Goal: Check status: Check status

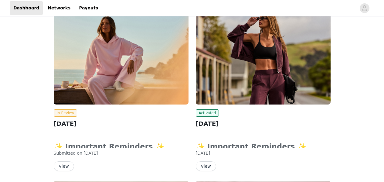
scroll to position [50, 0]
click at [60, 164] on button "View" at bounding box center [64, 166] width 20 height 10
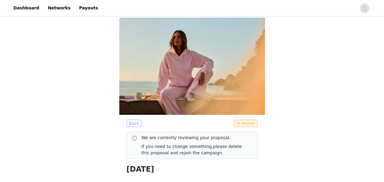
click at [131, 123] on button "Back" at bounding box center [134, 123] width 15 height 7
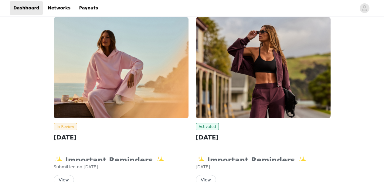
scroll to position [84, 0]
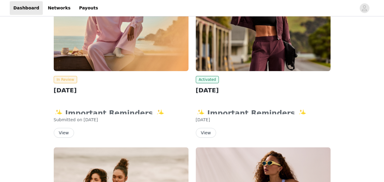
click at [62, 132] on button "View" at bounding box center [64, 133] width 20 height 10
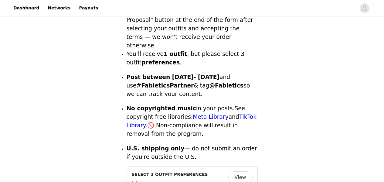
scroll to position [258, 0]
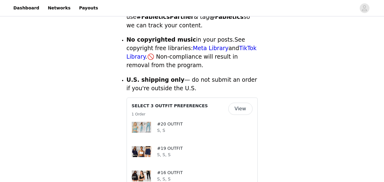
click at [233, 103] on button "View" at bounding box center [240, 109] width 24 height 12
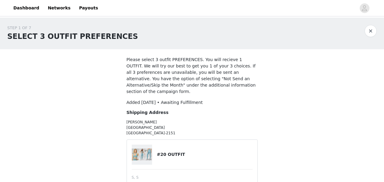
scroll to position [132, 0]
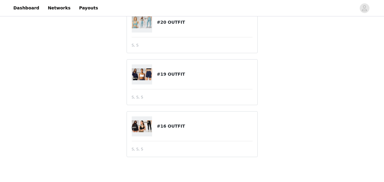
click at [140, 28] on img at bounding box center [142, 22] width 21 height 12
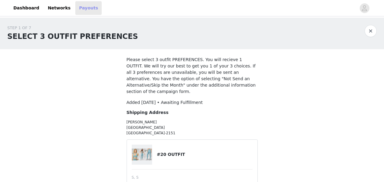
scroll to position [135, 0]
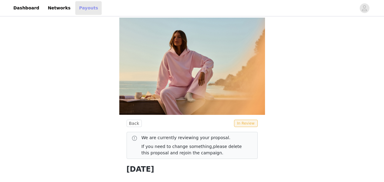
scroll to position [84, 0]
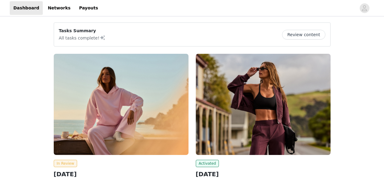
scroll to position [105, 0]
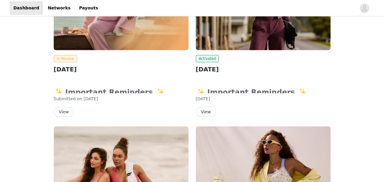
click at [203, 111] on button "View" at bounding box center [206, 112] width 20 height 10
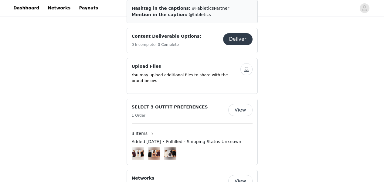
scroll to position [384, 0]
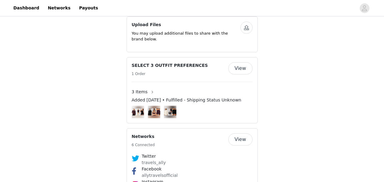
click at [244, 62] on button "View" at bounding box center [240, 68] width 24 height 12
